Goal: Task Accomplishment & Management: Manage account settings

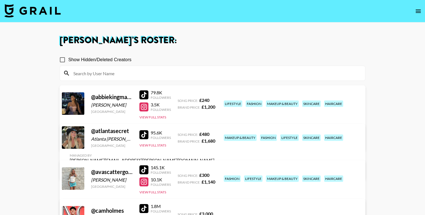
click at [30, 9] on img at bounding box center [32, 10] width 56 height 13
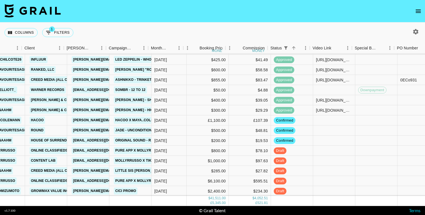
scroll to position [454, 141]
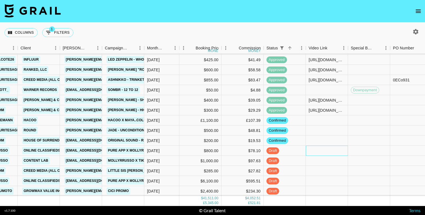
click at [326, 149] on div at bounding box center [327, 151] width 42 height 10
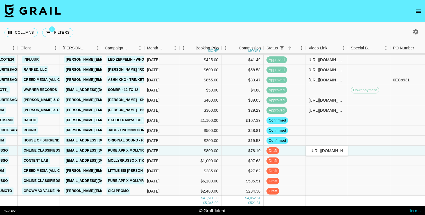
scroll to position [0, 87]
type input "https://www.tiktok.com/@mollyrrusso/video/7549026580698303758"
click at [355, 152] on div at bounding box center [369, 151] width 42 height 10
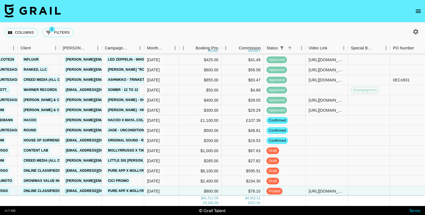
scroll to position [454, 340]
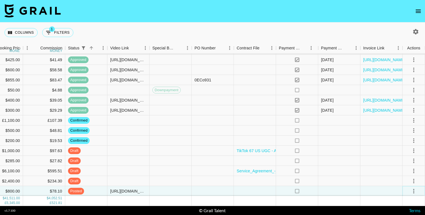
click at [413, 191] on icon "select merge strategy" at bounding box center [414, 191] width 7 height 7
click at [406, 180] on div "Approve" at bounding box center [401, 179] width 17 height 7
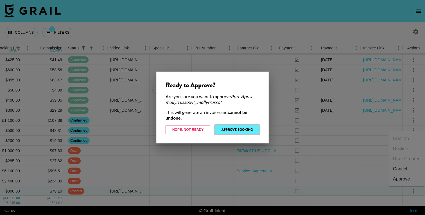
click at [239, 129] on button "Approve Booking" at bounding box center [237, 129] width 45 height 9
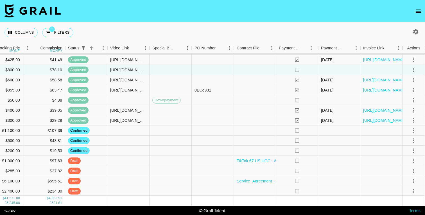
click at [258, 26] on div "Columns 1 Filters + Booking" at bounding box center [212, 32] width 425 height 20
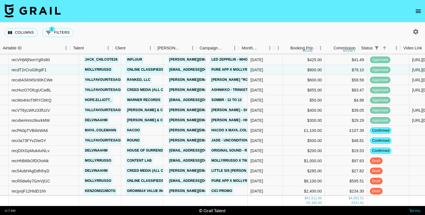
scroll to position [454, 37]
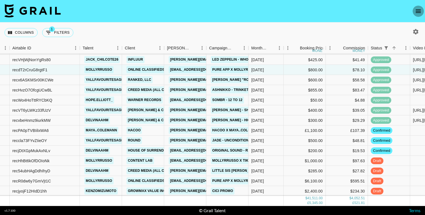
click at [417, 13] on icon "open drawer" at bounding box center [418, 11] width 7 height 7
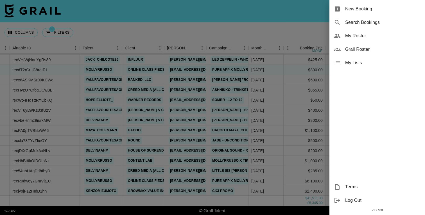
click at [356, 31] on div "My Roster" at bounding box center [378, 35] width 96 height 13
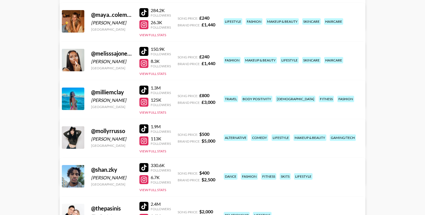
scroll to position [990, 0]
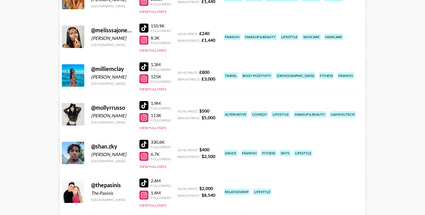
click at [215, 149] on link "View/Edit Details" at bounding box center [142, 152] width 145 height 6
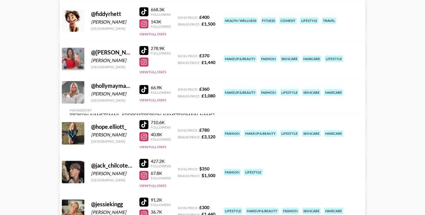
scroll to position [582, 0]
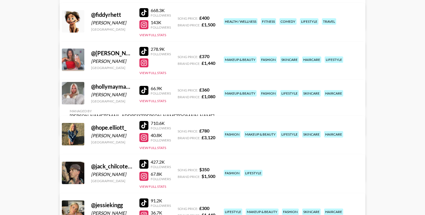
click at [215, 169] on link "View/Edit Details" at bounding box center [142, 172] width 145 height 6
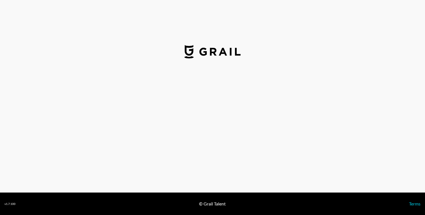
select select "USD"
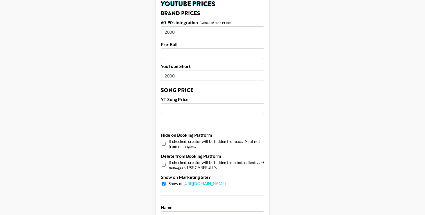
scroll to position [547, 0]
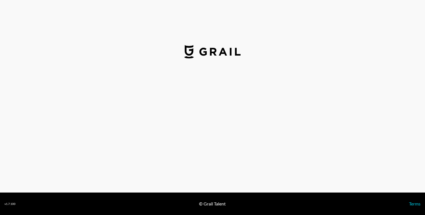
select select "GBP"
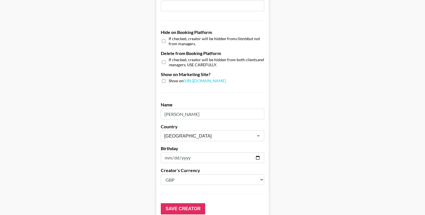
scroll to position [547, 0]
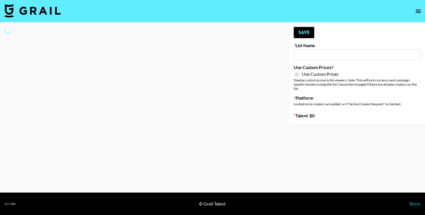
type input "Brickhouse (12th Sept)"
checkbox input "true"
select select "Brand"
type input "Redence Beauty"
checkbox input "true"
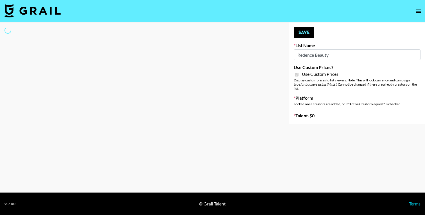
select select "Brand"
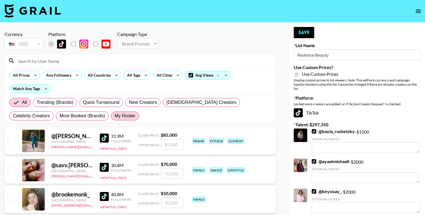
click at [115, 118] on span "My Roster" at bounding box center [125, 116] width 21 height 7
click at [115, 116] on input "My Roster" at bounding box center [115, 116] width 0 height 0
radio input "true"
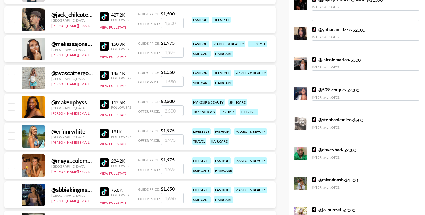
scroll to position [804, 0]
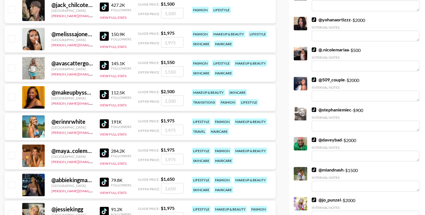
click at [12, 95] on input "checkbox" at bounding box center [11, 97] width 7 height 7
checkbox input "true"
click at [170, 100] on input "2500" at bounding box center [172, 101] width 22 height 11
type input "2000"
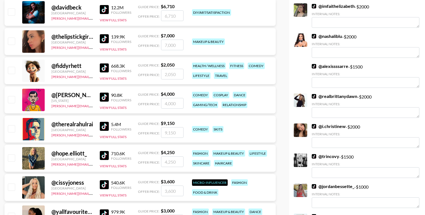
scroll to position [0, 0]
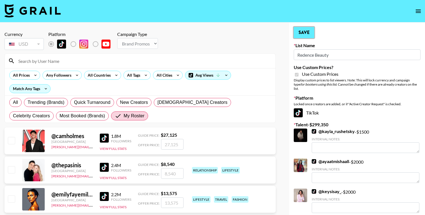
click at [305, 30] on button "Save" at bounding box center [304, 32] width 21 height 11
